Goal: Navigation & Orientation: Find specific page/section

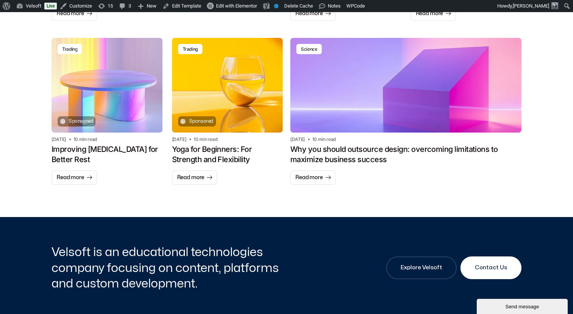
scroll to position [648, 0]
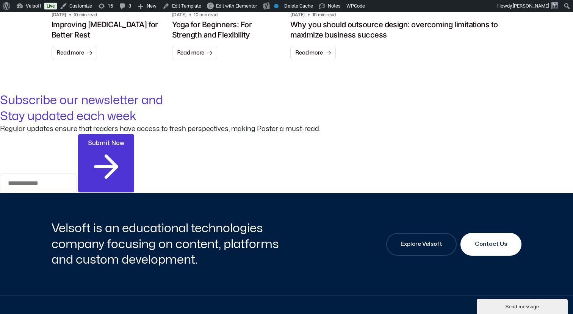
scroll to position [780, 0]
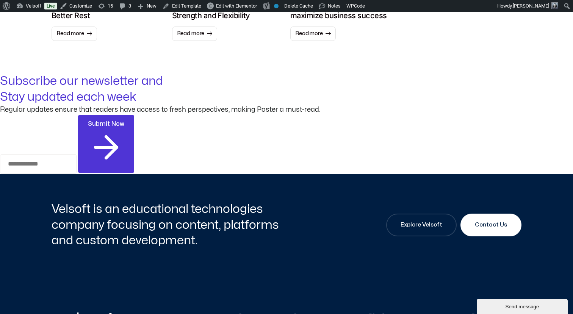
click at [421, 105] on h2 "Subscribe our newsletter and Stay updated each week" at bounding box center [286, 88] width 573 height 31
click at [469, 121] on div "Subscribe our newsletter and Stay updated each week Regular updates ensure that…" at bounding box center [286, 123] width 573 height 101
